Goal: Communication & Community: Answer question/provide support

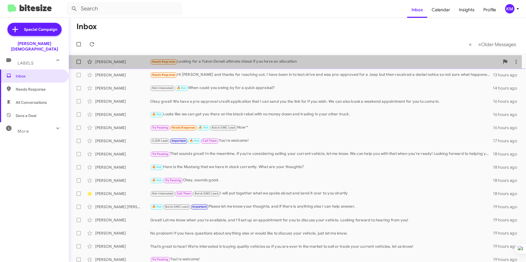
click at [274, 63] on div "Needs Response Looking for a Yukon Denali ultimate diesel if you have an alloca…" at bounding box center [324, 62] width 349 height 6
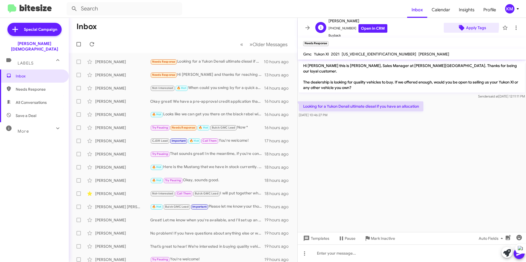
click at [461, 26] on icon at bounding box center [461, 27] width 7 height 7
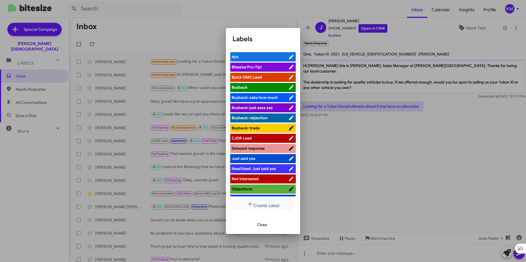
click at [240, 77] on span "Buick GMC Lead" at bounding box center [246, 77] width 30 height 5
click at [417, 185] on div at bounding box center [263, 131] width 526 height 262
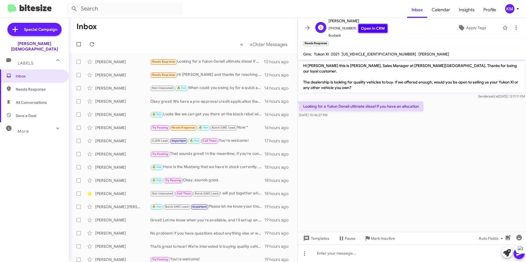
click at [367, 29] on link "Open in CRM" at bounding box center [372, 28] width 29 height 9
click at [374, 27] on link "Open in CRM" at bounding box center [372, 28] width 29 height 9
click at [201, 62] on div "Needs Response Looking for a Yukon Denali ultimate diesel if you have an alloca…" at bounding box center [210, 62] width 121 height 6
click at [369, 25] on link "Open in CRM" at bounding box center [372, 28] width 29 height 9
drag, startPoint x: 421, startPoint y: 102, endPoint x: 304, endPoint y: 101, distance: 117.1
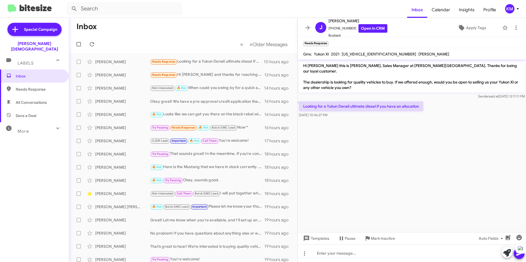
click at [304, 101] on p "Looking for a Yukon Denali ultimate diesel if you have an allocation" at bounding box center [361, 106] width 125 height 10
drag, startPoint x: 304, startPoint y: 101, endPoint x: 320, endPoint y: 101, distance: 15.9
copy p "Looking for a Yukon Denali ultimate diesel if you have an allocation"
click at [357, 112] on div "[DATE] 10:46:27 PM" at bounding box center [361, 114] width 125 height 5
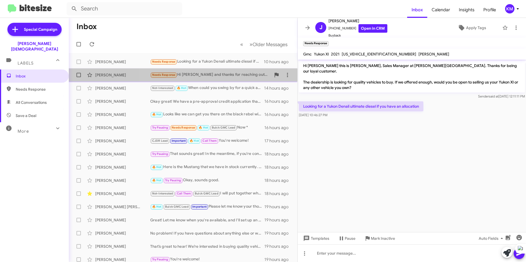
click at [234, 73] on div "Needs Response Hi [PERSON_NAME] and thanks for reaching out. I have been in to …" at bounding box center [210, 75] width 121 height 6
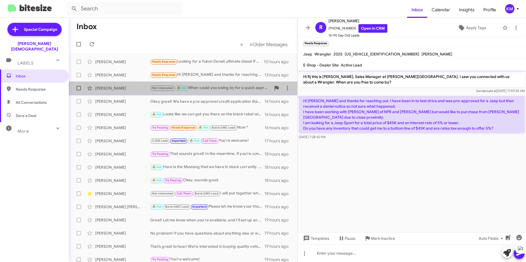
click at [230, 86] on div "Not-Interested 🔥 Hot When could you swing by for a quick appraisal?" at bounding box center [210, 88] width 121 height 6
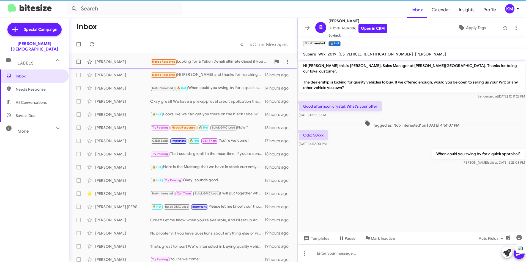
click at [209, 60] on div "Needs Response Looking for a Yukon Denali ultimate diesel if you have an alloca…" at bounding box center [210, 62] width 121 height 6
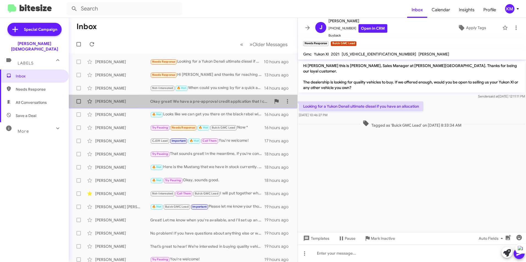
click at [223, 99] on div "Delkisha [PERSON_NAME] great! We have a pre-approval credit application that I …" at bounding box center [183, 101] width 220 height 11
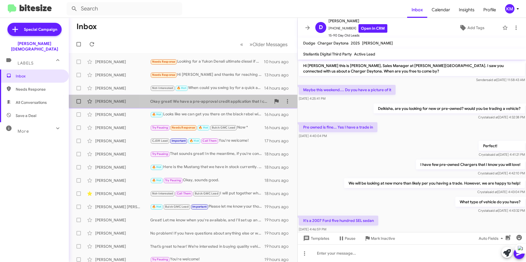
click at [202, 98] on div "Delkisha [PERSON_NAME] great! We have a pre-approval credit application that I …" at bounding box center [183, 101] width 220 height 11
click at [202, 104] on div "Okay great! We have a pre-approval credit application that I can send you the l…" at bounding box center [210, 101] width 121 height 5
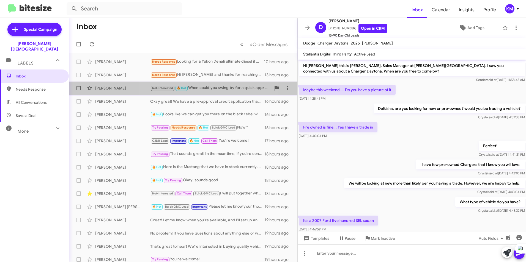
click at [203, 90] on div "Not-Interested 🔥 Hot When could you swing by for a quick appraisal?" at bounding box center [210, 88] width 121 height 6
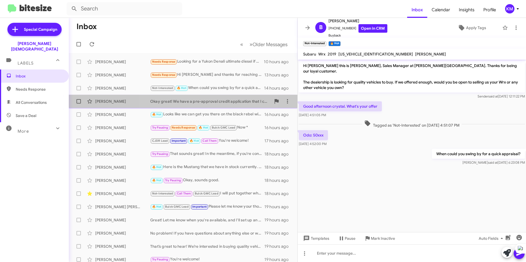
click at [205, 104] on div "Okay great! We have a pre-approval credit application that I can send you the l…" at bounding box center [210, 101] width 121 height 5
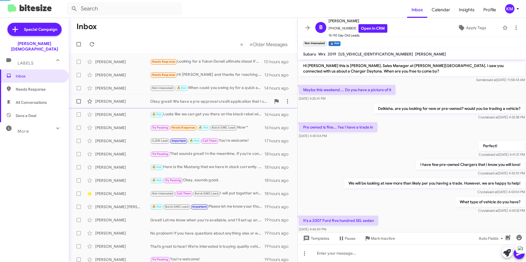
scroll to position [39, 0]
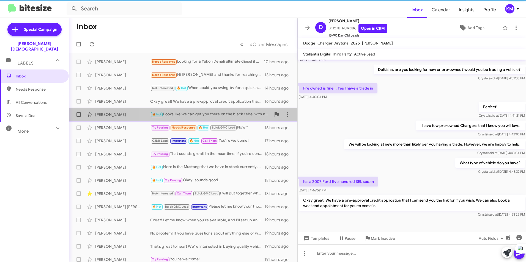
click at [205, 117] on div "🔥 Hot Looks like we can get you there on the black rebel with no money down and…" at bounding box center [210, 114] width 121 height 6
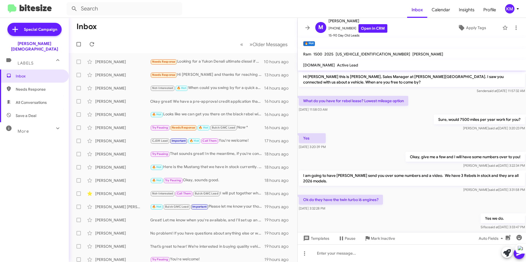
click at [26, 87] on span "Needs Response" at bounding box center [39, 89] width 47 height 5
type input "in:needs-response"
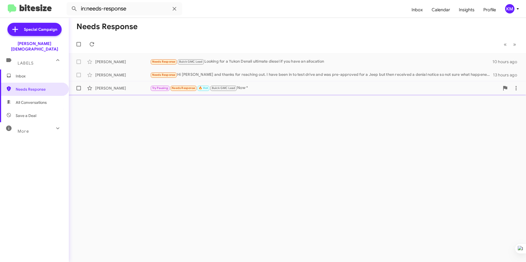
click at [249, 90] on div "Try Pausing Needs Response 🔥 Hot Buick GMC Lead Now *" at bounding box center [324, 88] width 349 height 6
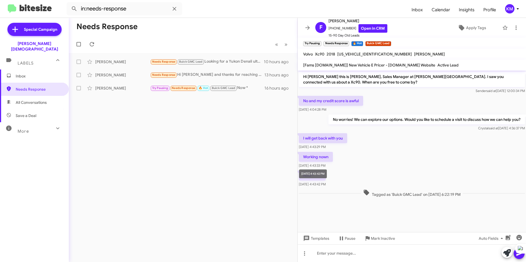
drag, startPoint x: 330, startPoint y: 186, endPoint x: 304, endPoint y: 168, distance: 32.5
click at [304, 168] on body "in:needs-response Inbox Calendar Insights Profile KM Special Campaign [PERSON_N…" at bounding box center [263, 131] width 526 height 262
click at [371, 30] on link "Open in CRM" at bounding box center [372, 28] width 29 height 9
click at [512, 28] on icon at bounding box center [515, 27] width 7 height 7
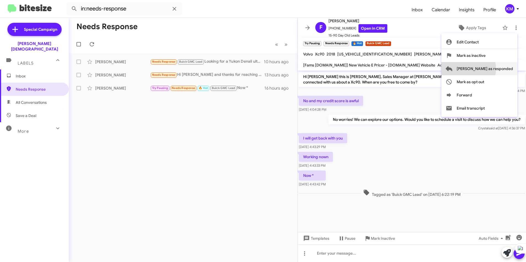
click at [489, 69] on span "[PERSON_NAME] as responded" at bounding box center [484, 68] width 56 height 13
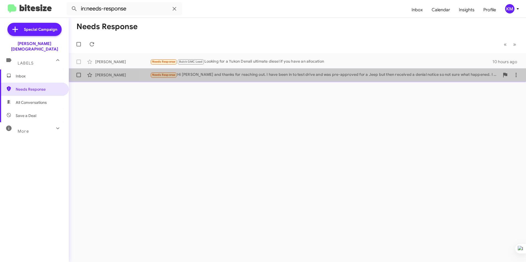
click at [421, 78] on div "Needs Response Hi [PERSON_NAME] and thanks for reaching out. I have been in to …" at bounding box center [324, 75] width 349 height 6
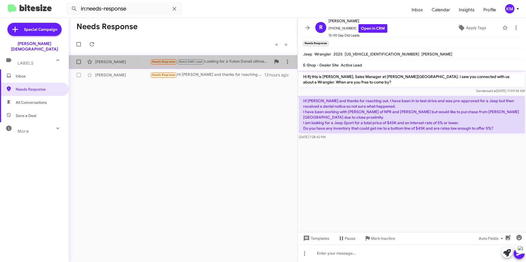
click at [227, 63] on div "Needs Response Buick GMC Lead Looking for a Yukon Denali ultimate diesel if you…" at bounding box center [210, 62] width 121 height 6
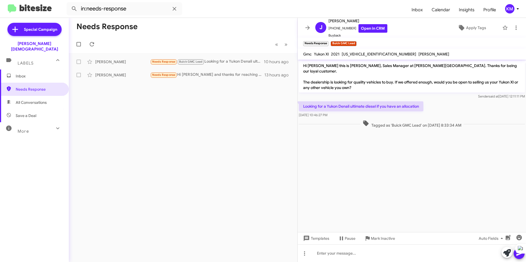
drag, startPoint x: 422, startPoint y: 101, endPoint x: 298, endPoint y: 100, distance: 124.0
click at [298, 100] on div "Looking for a Yukon Denali ultimate diesel if you have an allocation [DATE] 10:…" at bounding box center [411, 109] width 228 height 19
click at [222, 178] on div "Needs Response « Previous » Next [PERSON_NAME] Needs Response Buick GMC Lead Lo…" at bounding box center [183, 140] width 228 height 244
click at [209, 75] on div "Needs Response Hi [PERSON_NAME] and thanks for reaching out. I have been in to …" at bounding box center [210, 75] width 121 height 6
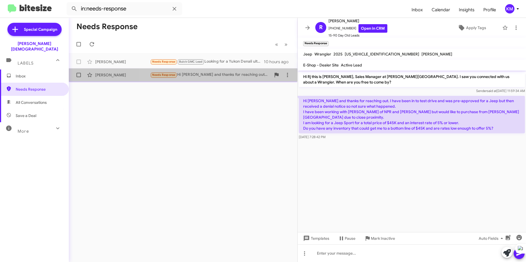
click at [222, 75] on div "Needs Response Hi [PERSON_NAME] and thanks for reaching out. I have been in to …" at bounding box center [210, 75] width 121 height 6
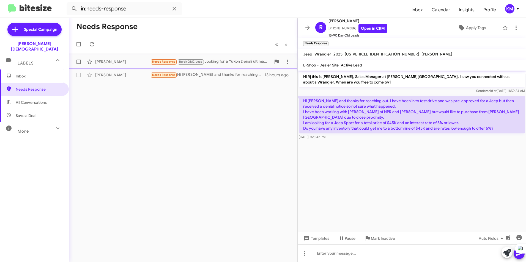
click at [227, 62] on div "Needs Response Buick GMC Lead Looking for a Yukon Denali ultimate diesel if you…" at bounding box center [210, 62] width 121 height 6
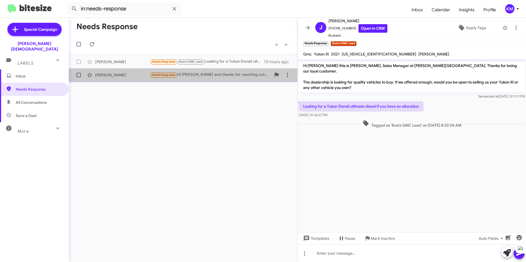
click at [245, 72] on div "Needs Response Hi [PERSON_NAME] and thanks for reaching out. I have been in to …" at bounding box center [210, 75] width 121 height 6
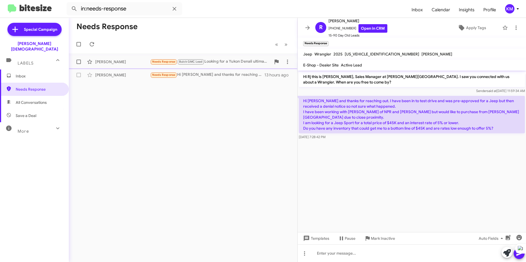
click at [240, 60] on div "Needs Response Buick GMC Lead Looking for a Yukon Denali ultimate diesel if you…" at bounding box center [210, 62] width 121 height 6
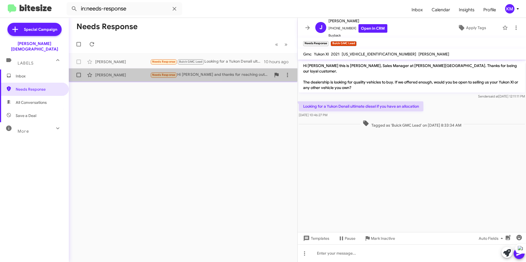
click at [155, 75] on span "Needs Response" at bounding box center [163, 75] width 23 height 4
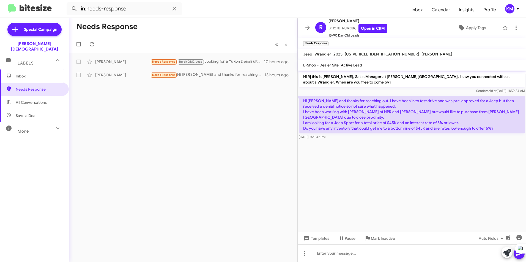
click at [33, 73] on span "Inbox" at bounding box center [39, 75] width 47 height 5
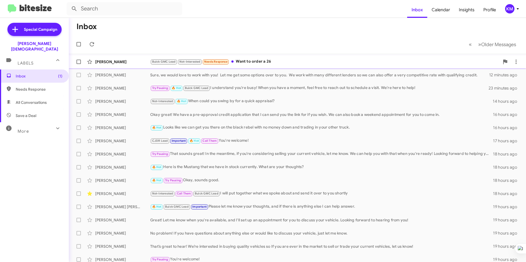
click at [238, 61] on div "Buick GMC Lead Not-Interested Needs Response Want to order a 26" at bounding box center [324, 62] width 349 height 6
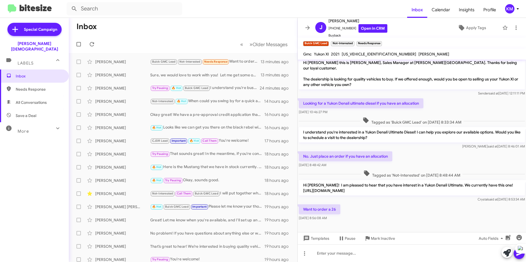
scroll to position [4, 0]
